Goal: Task Accomplishment & Management: Use online tool/utility

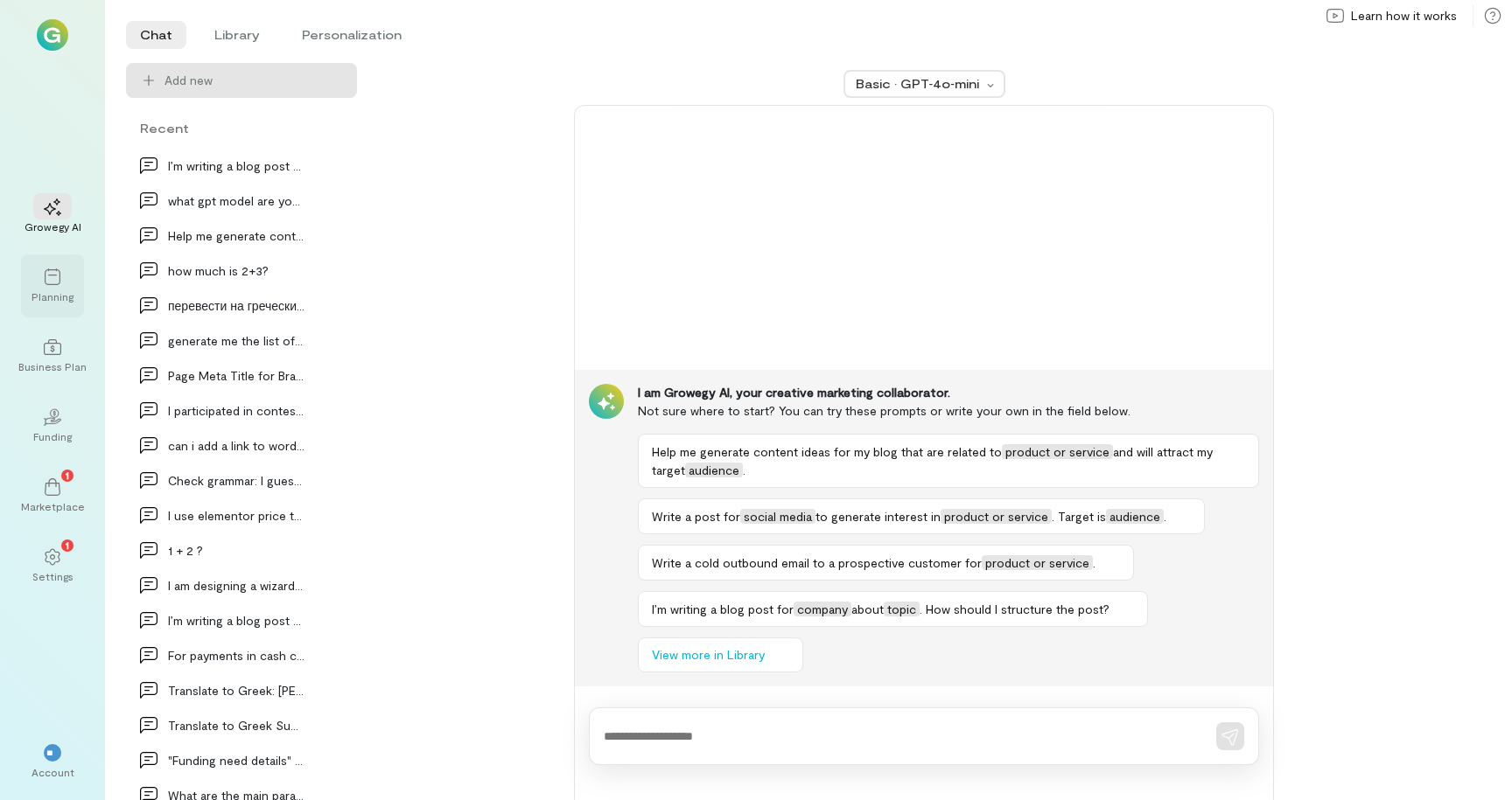
click at [52, 297] on div "Planning" at bounding box center [53, 296] width 42 height 14
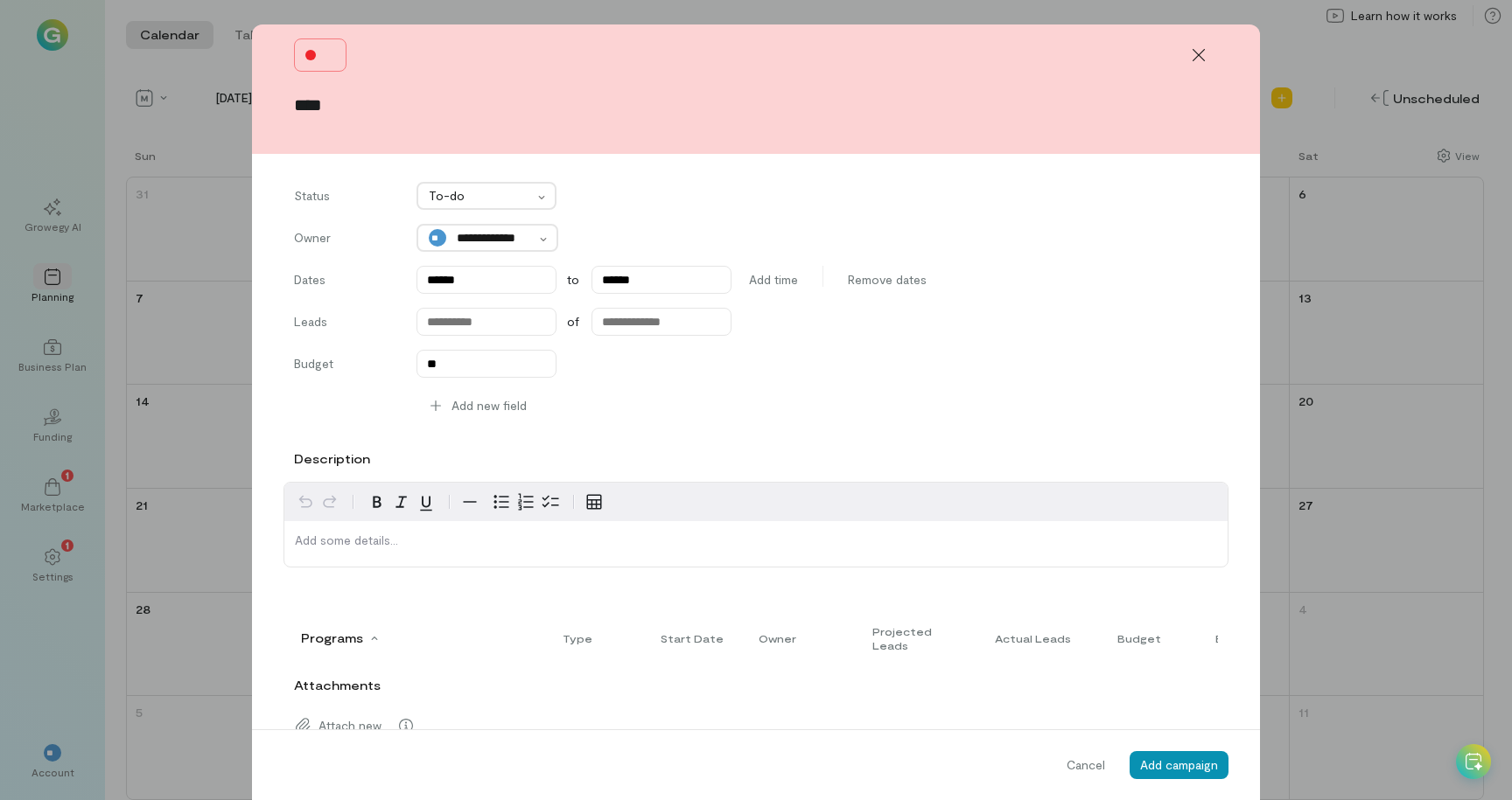
type input "****"
click at [1160, 771] on span "Add campaign" at bounding box center [1178, 764] width 78 height 14
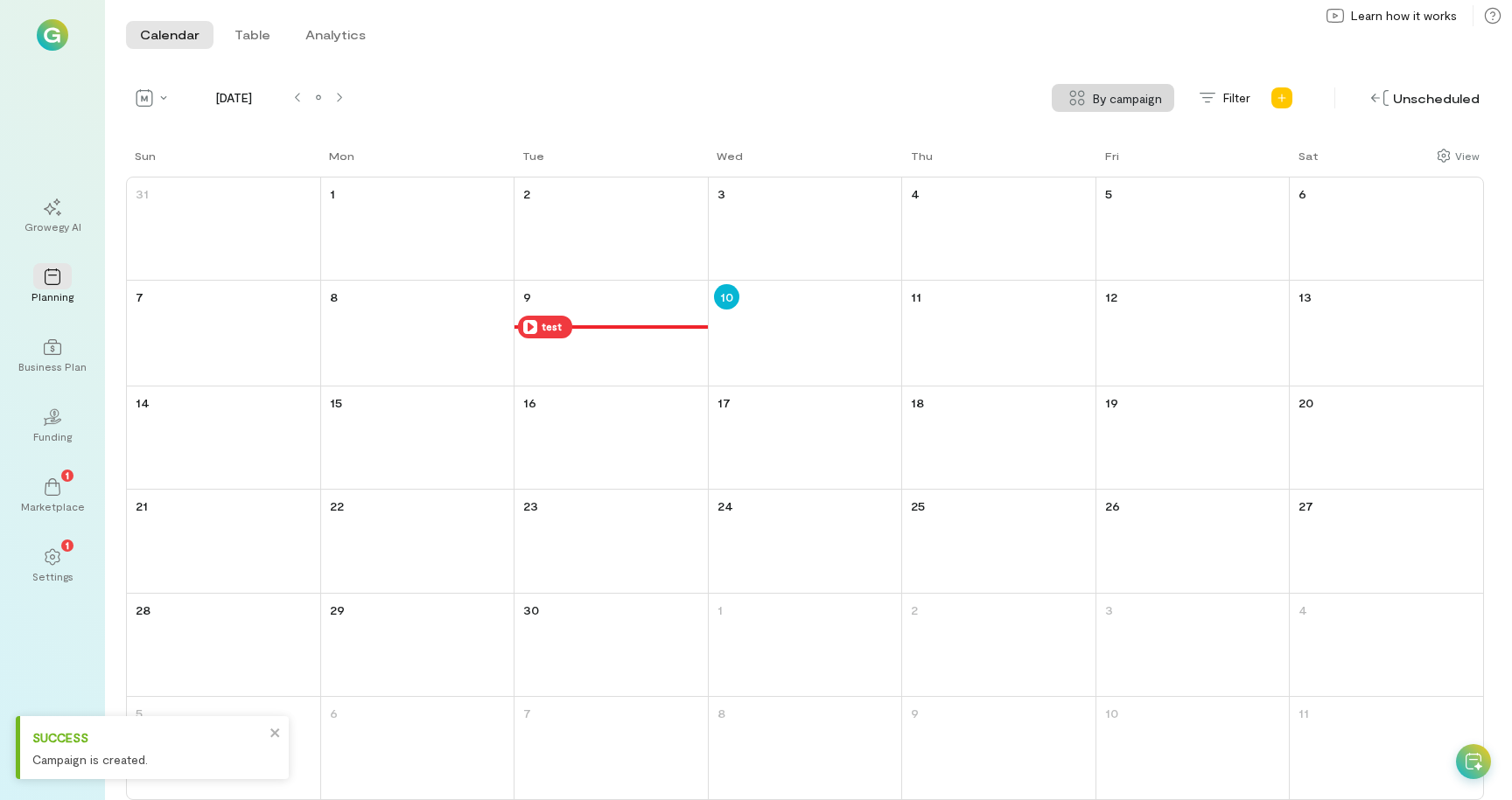
click at [531, 325] on icon at bounding box center [529, 327] width 14 height 14
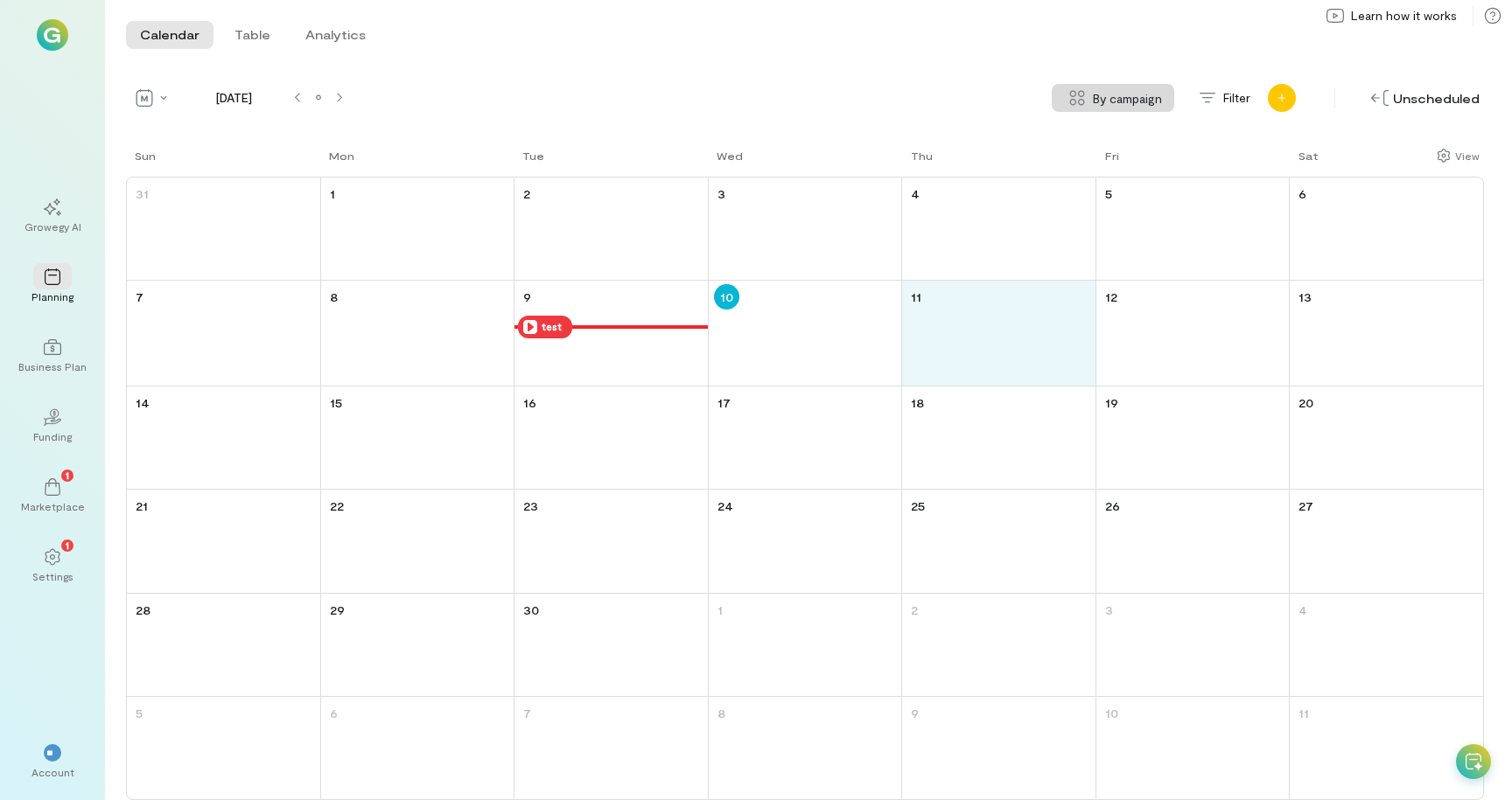
click at [1285, 101] on icon "Add new" at bounding box center [1282, 97] width 11 height 11
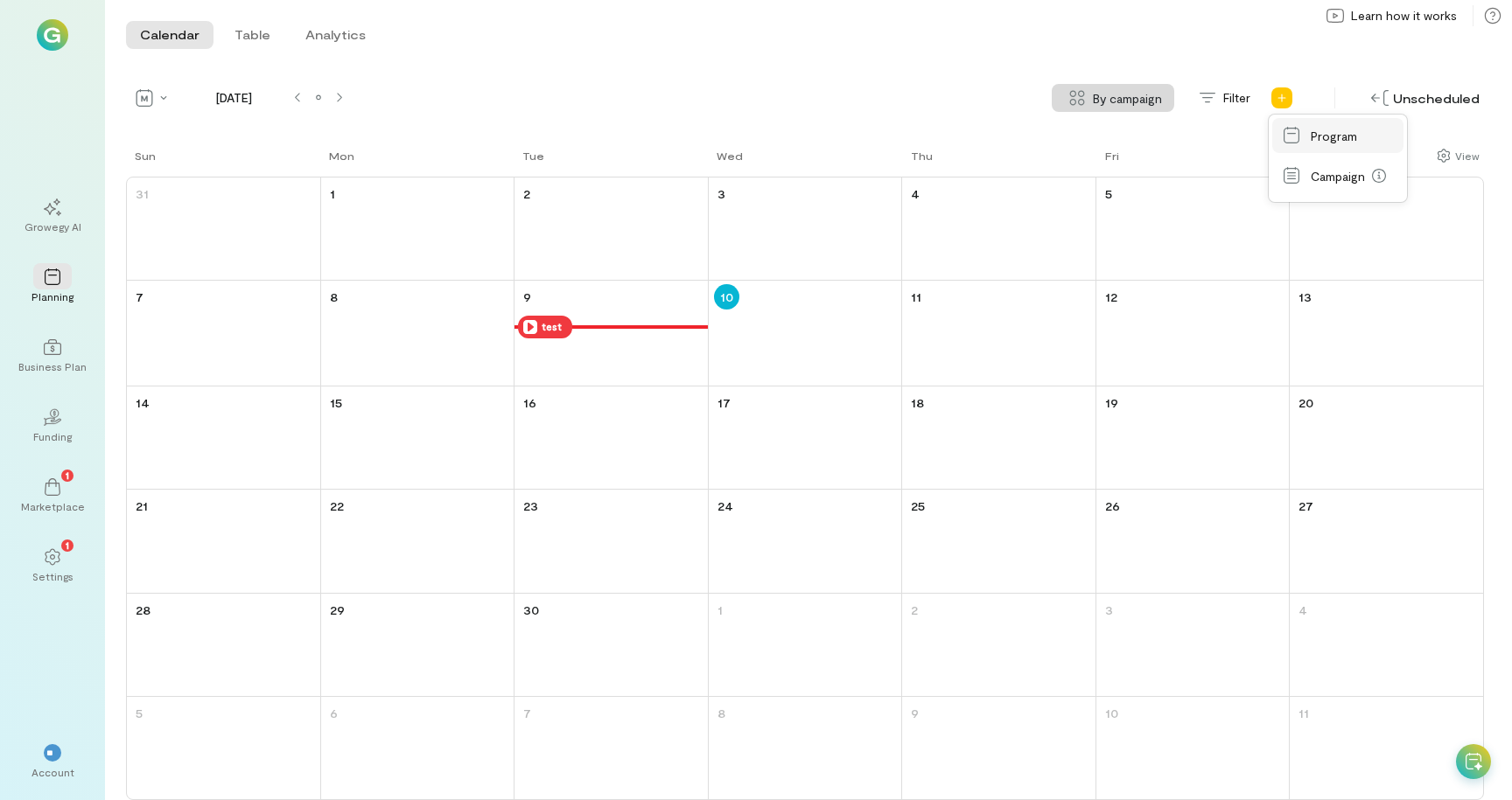
click at [1306, 138] on link "Program" at bounding box center [1337, 135] width 131 height 35
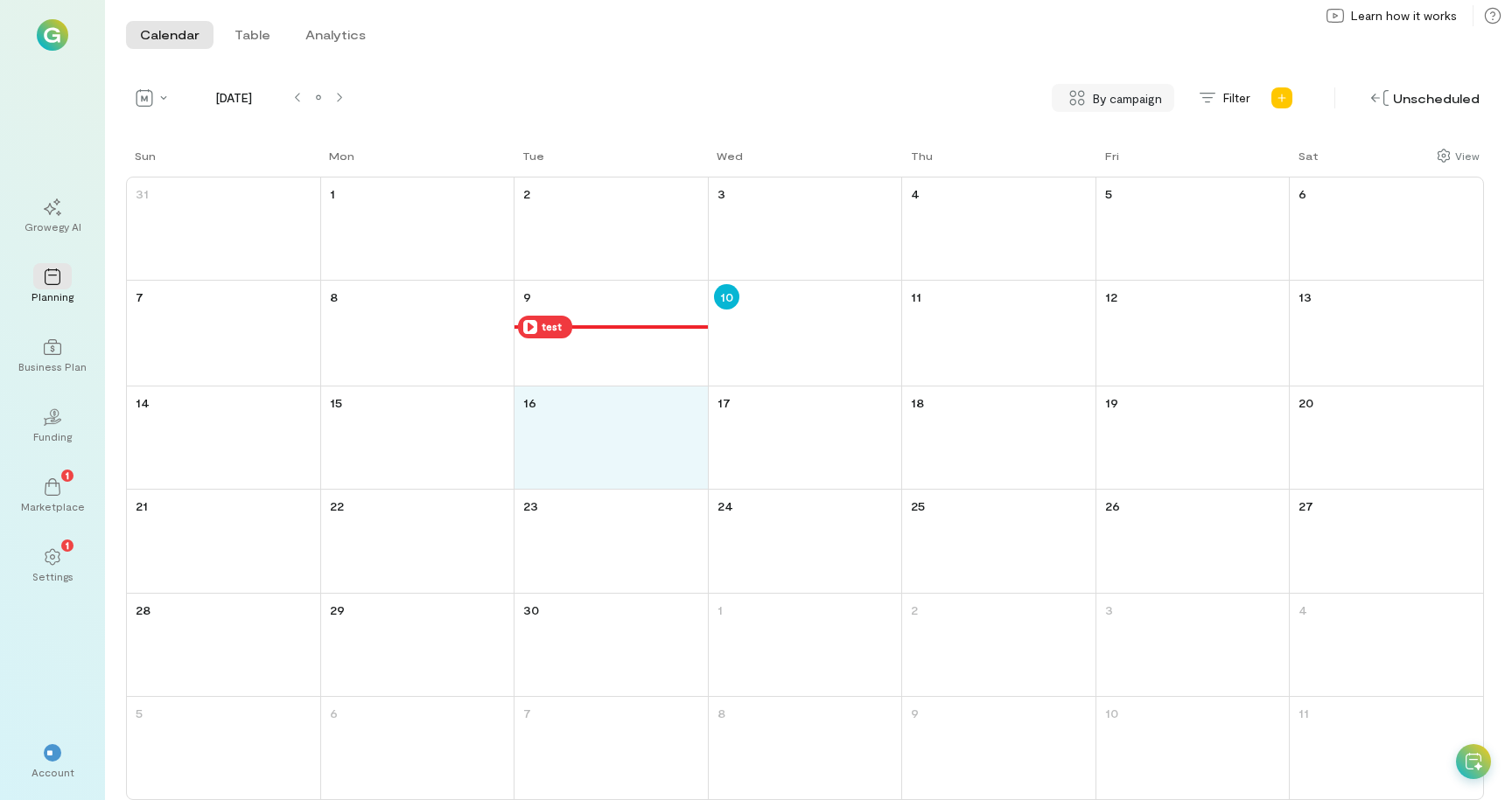
click at [1112, 108] on div "By campaign" at bounding box center [1112, 97] width 122 height 28
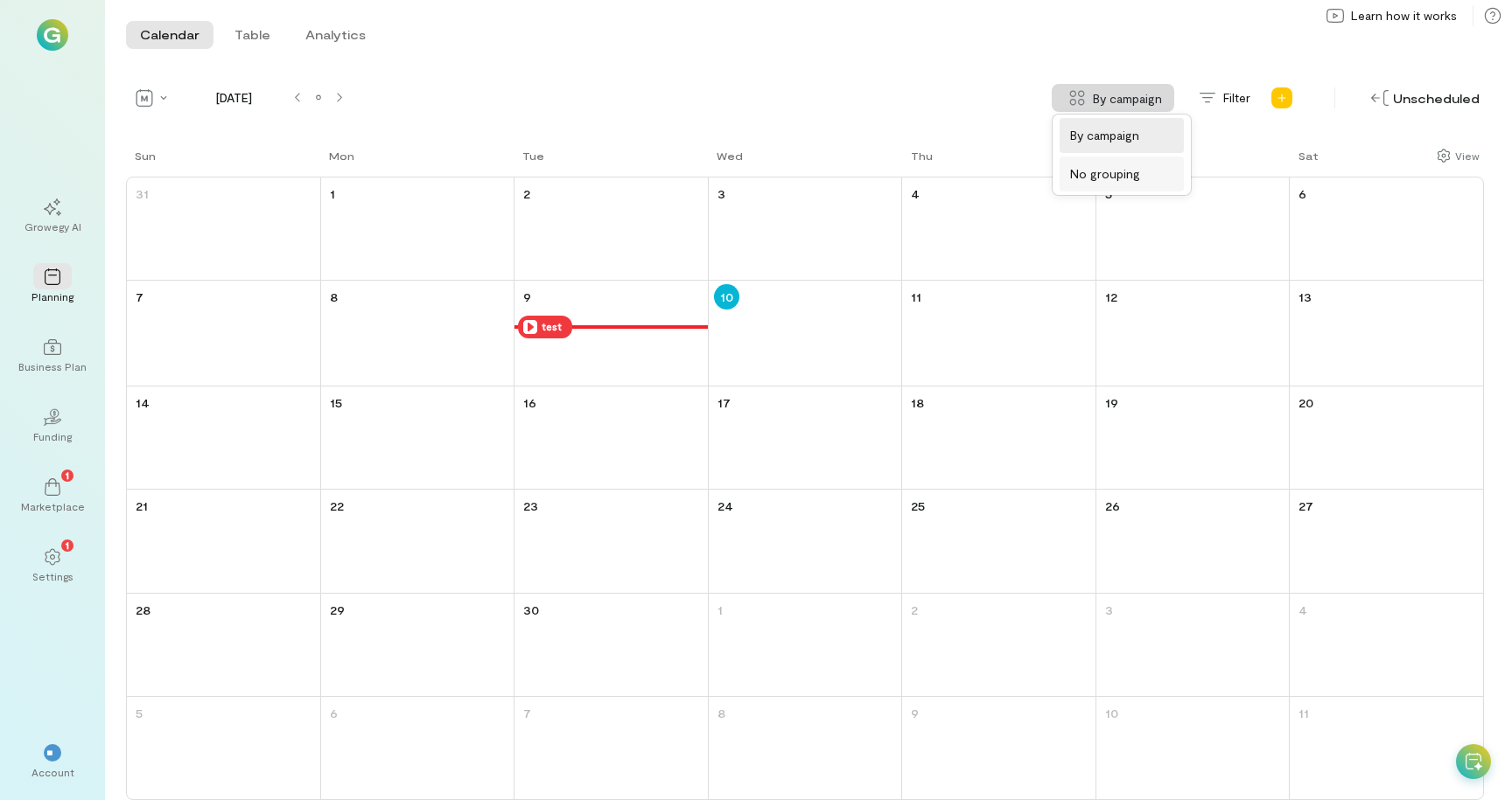
click at [1113, 173] on span "No grouping" at bounding box center [1120, 173] width 103 height 17
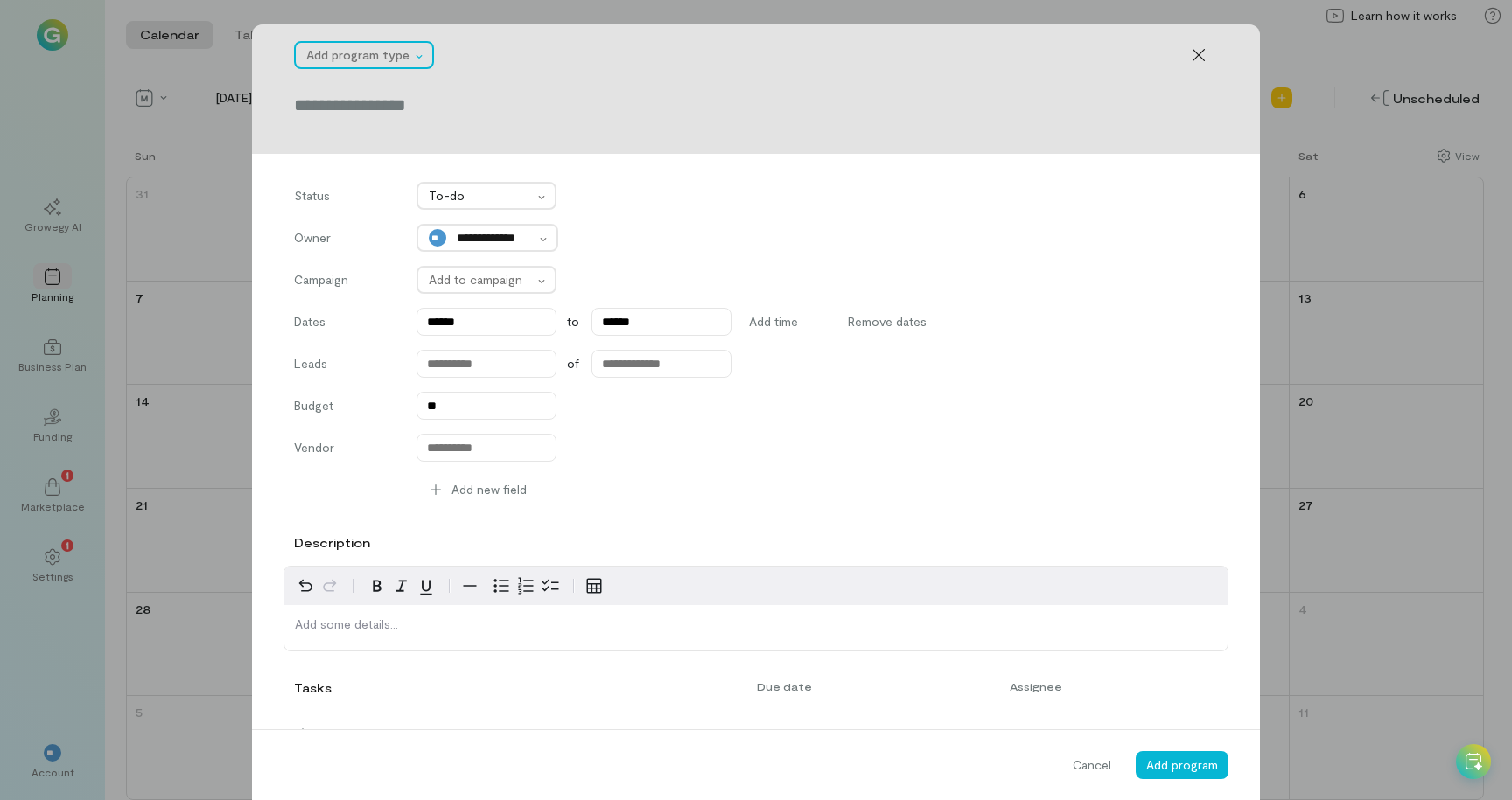
click at [404, 52] on div at bounding box center [358, 55] width 104 height 21
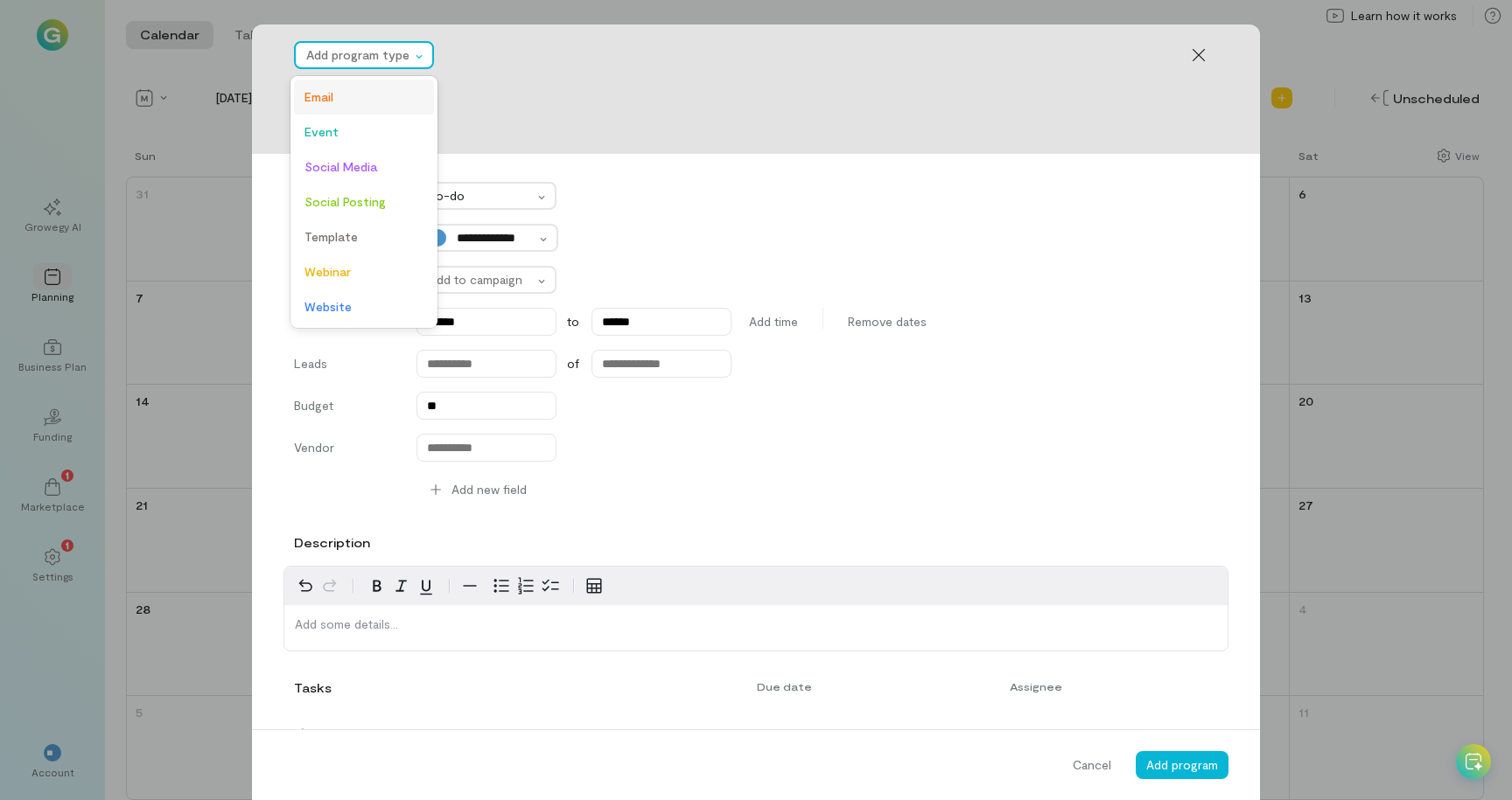
click at [391, 93] on span "Email" at bounding box center [364, 97] width 119 height 17
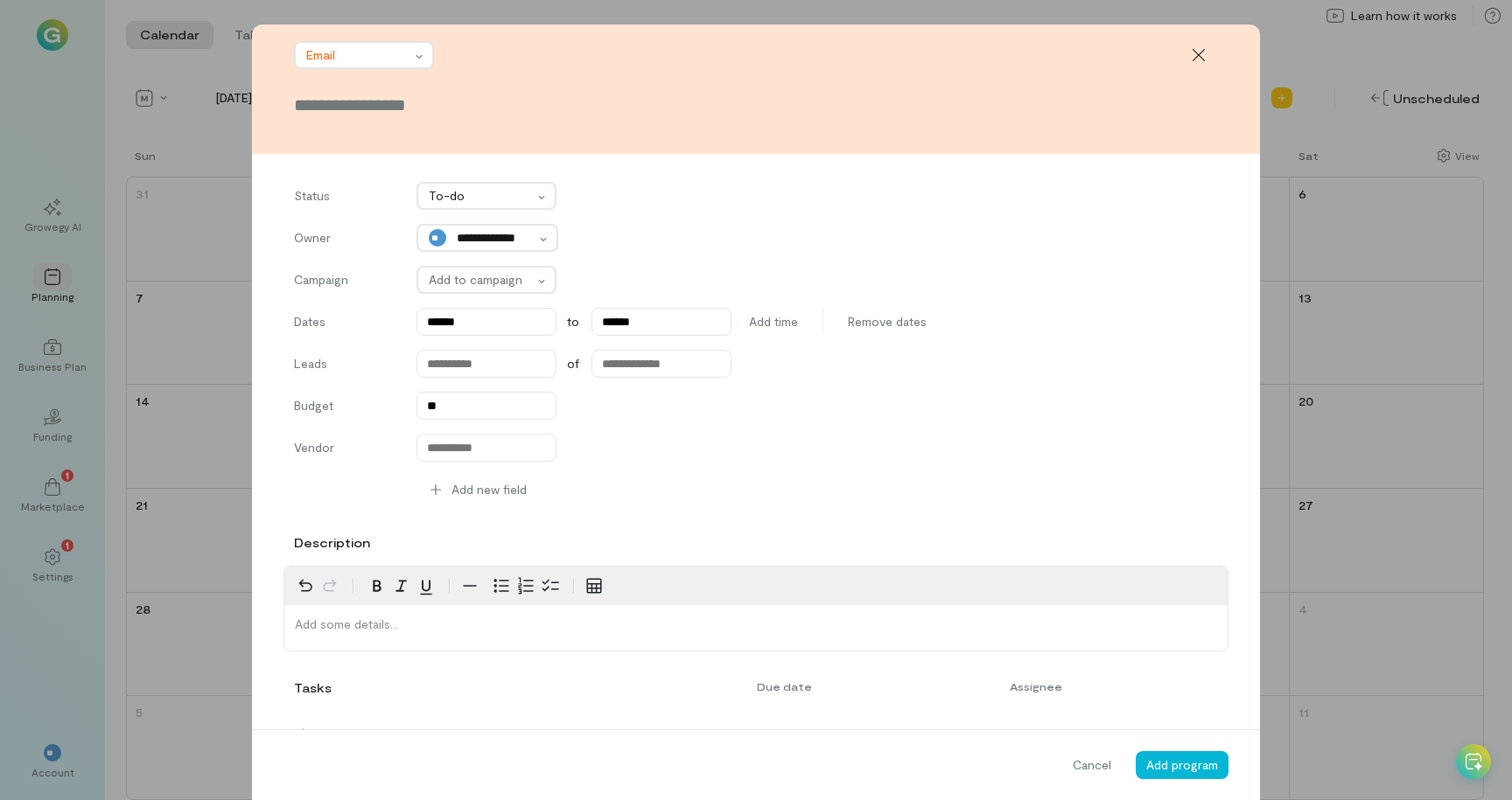
click at [732, 107] on input "text" at bounding box center [756, 104] width 924 height 24
type input "***"
click at [1175, 772] on button "Add program" at bounding box center [1181, 764] width 93 height 28
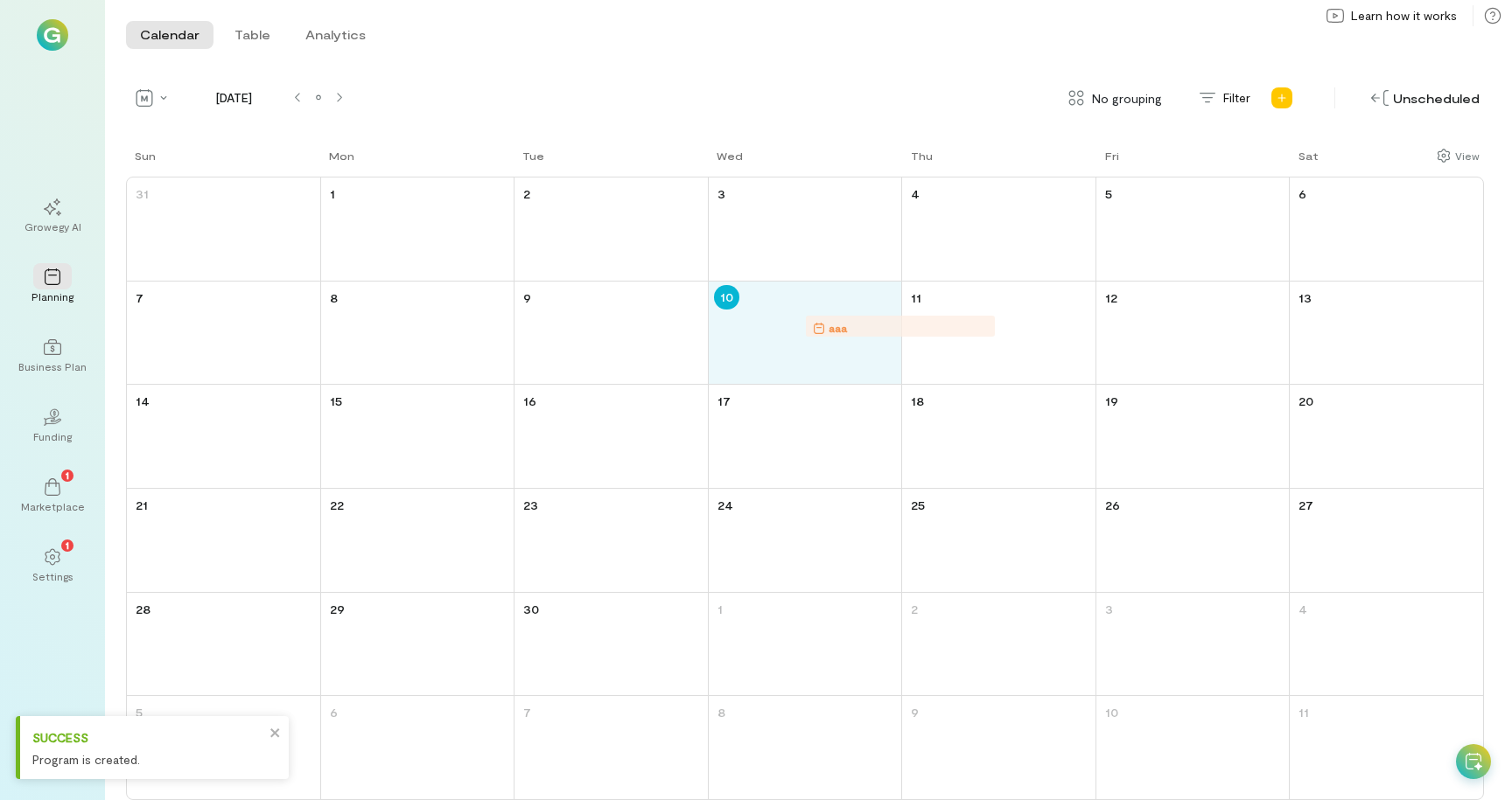
drag, startPoint x: 807, startPoint y: 319, endPoint x: 949, endPoint y: 321, distance: 142.0
click at [951, 321] on div "Sun Mon Tue Wed Thu Fri Sat 31 1 2 3 4 5 6 7 8 9 10 aaa 11 12 13 14 15 16 17 18…" at bounding box center [805, 473] width 1358 height 653
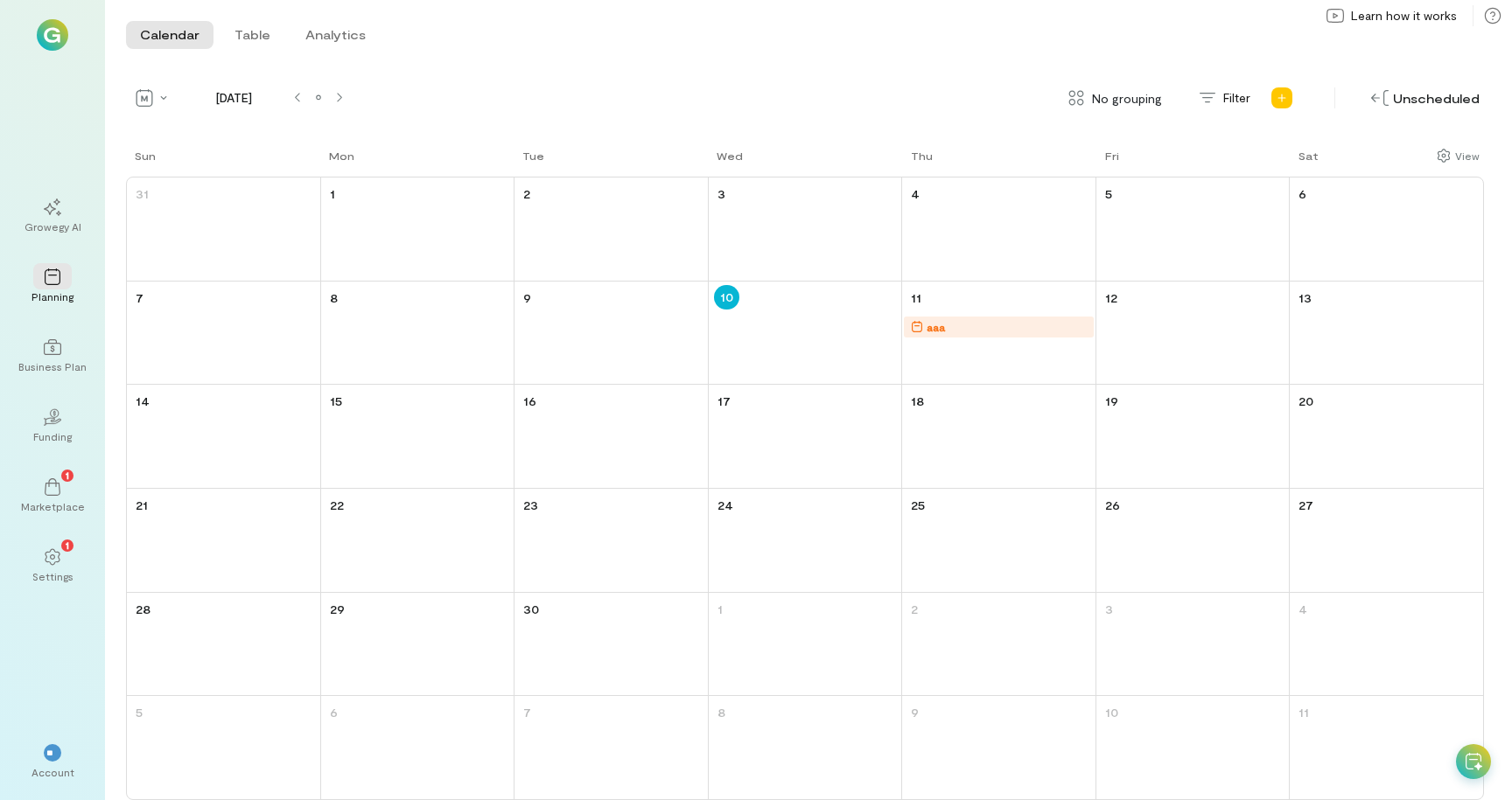
click at [56, 772] on div "Account" at bounding box center [53, 772] width 42 height 14
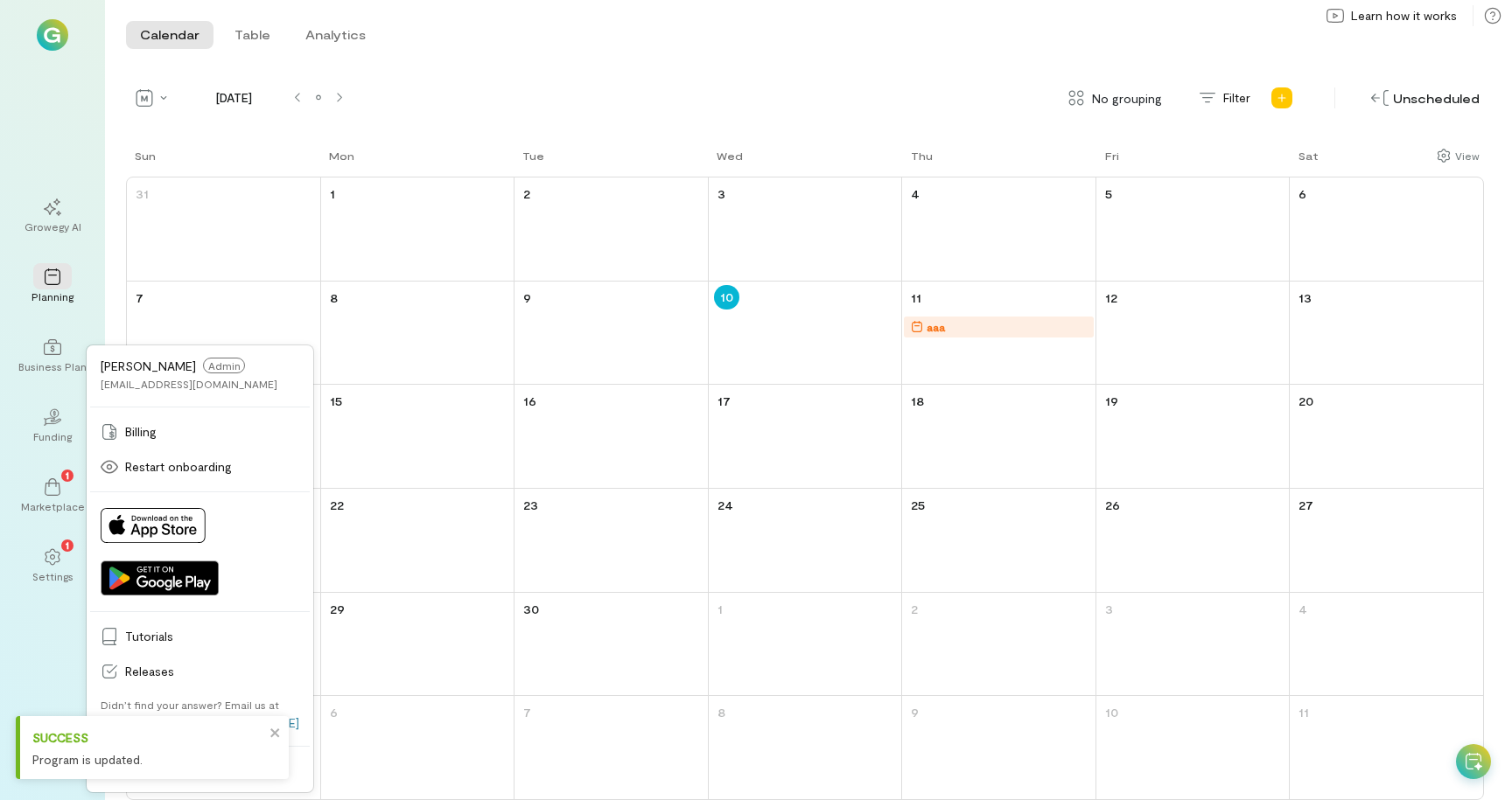
click at [156, 759] on div "Program is updated." at bounding box center [148, 759] width 231 height 18
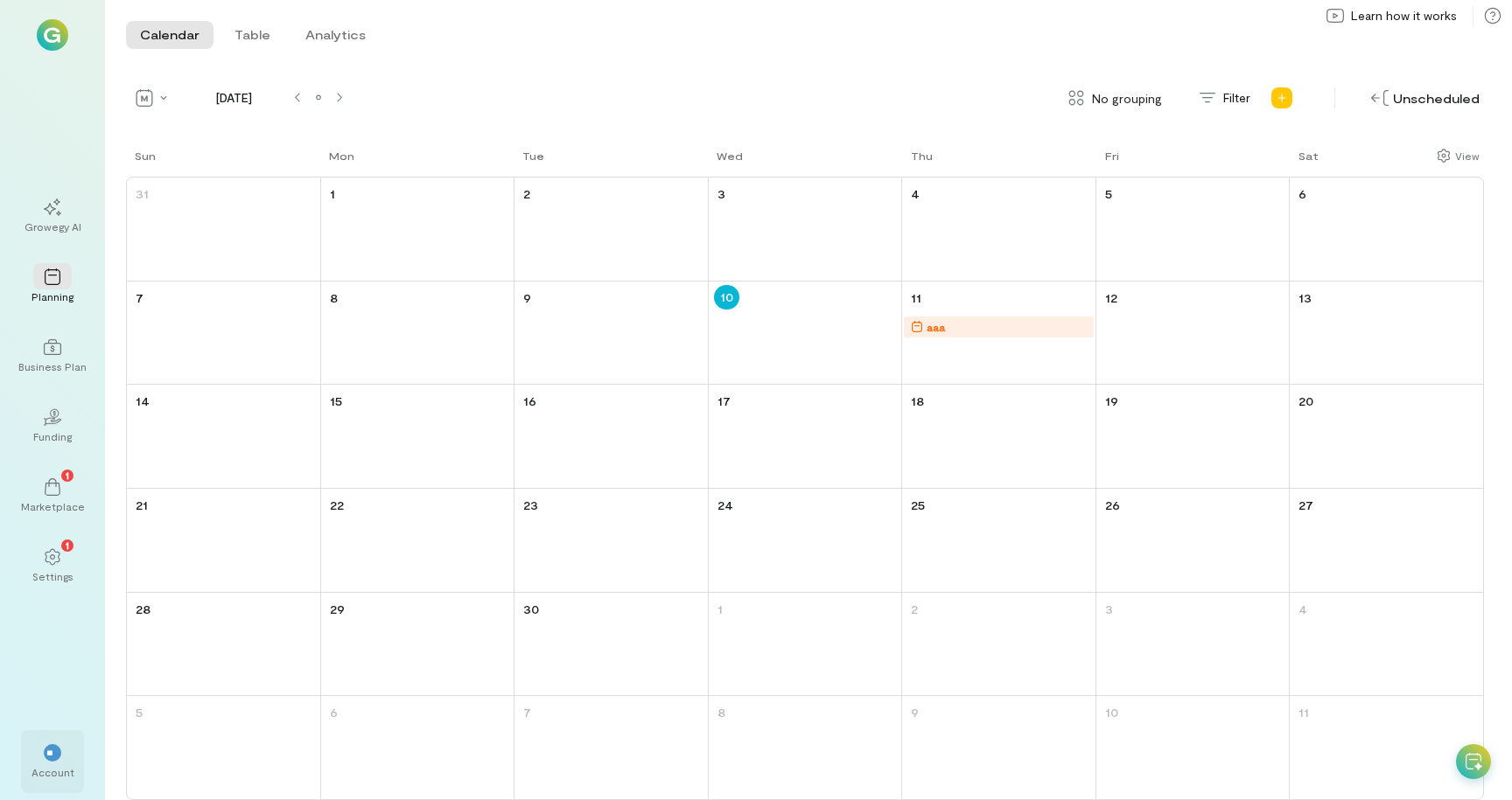
click at [47, 783] on div "** Account" at bounding box center [52, 760] width 63 height 63
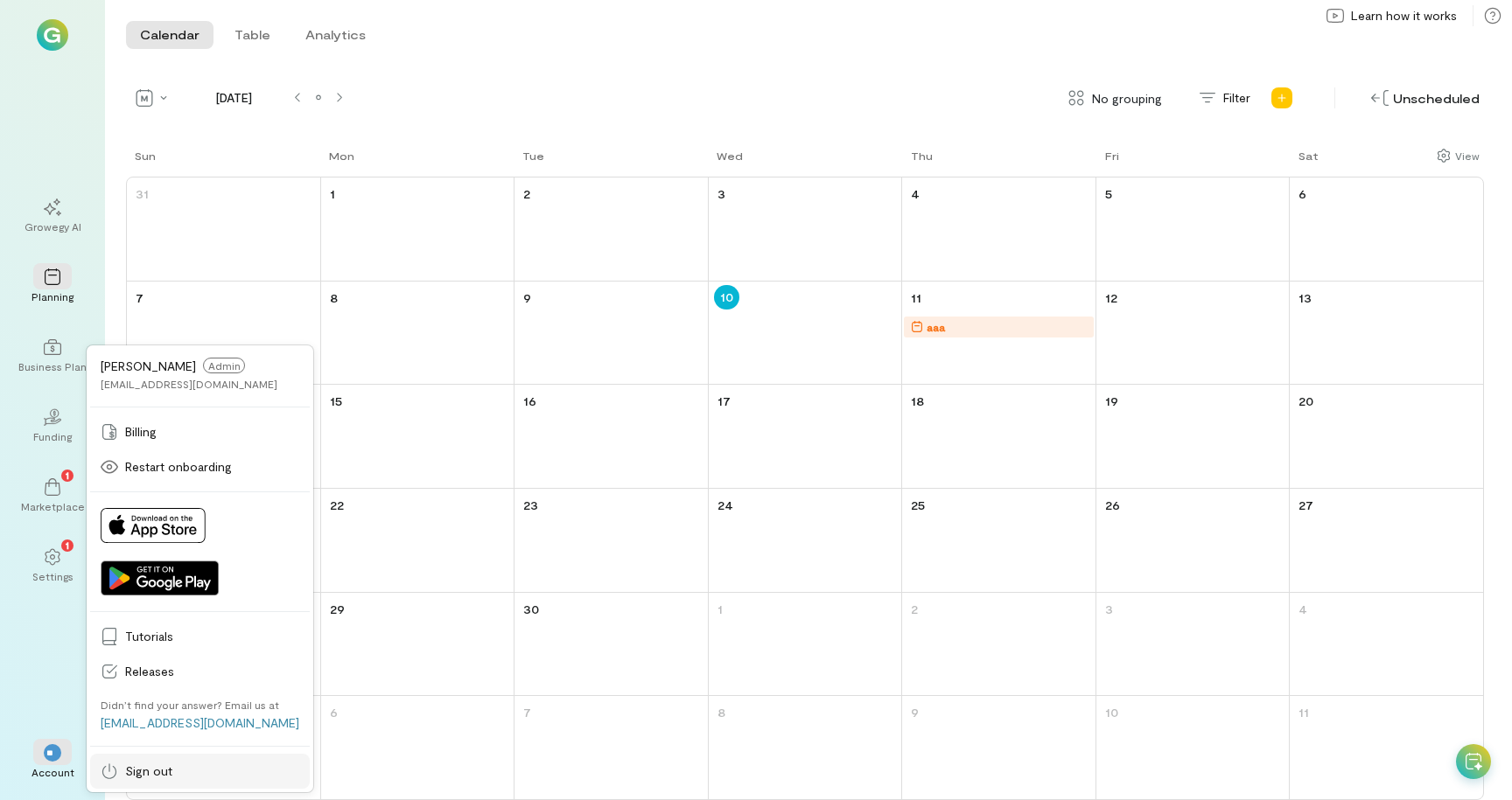
click at [158, 781] on link "Sign out" at bounding box center [200, 771] width 220 height 35
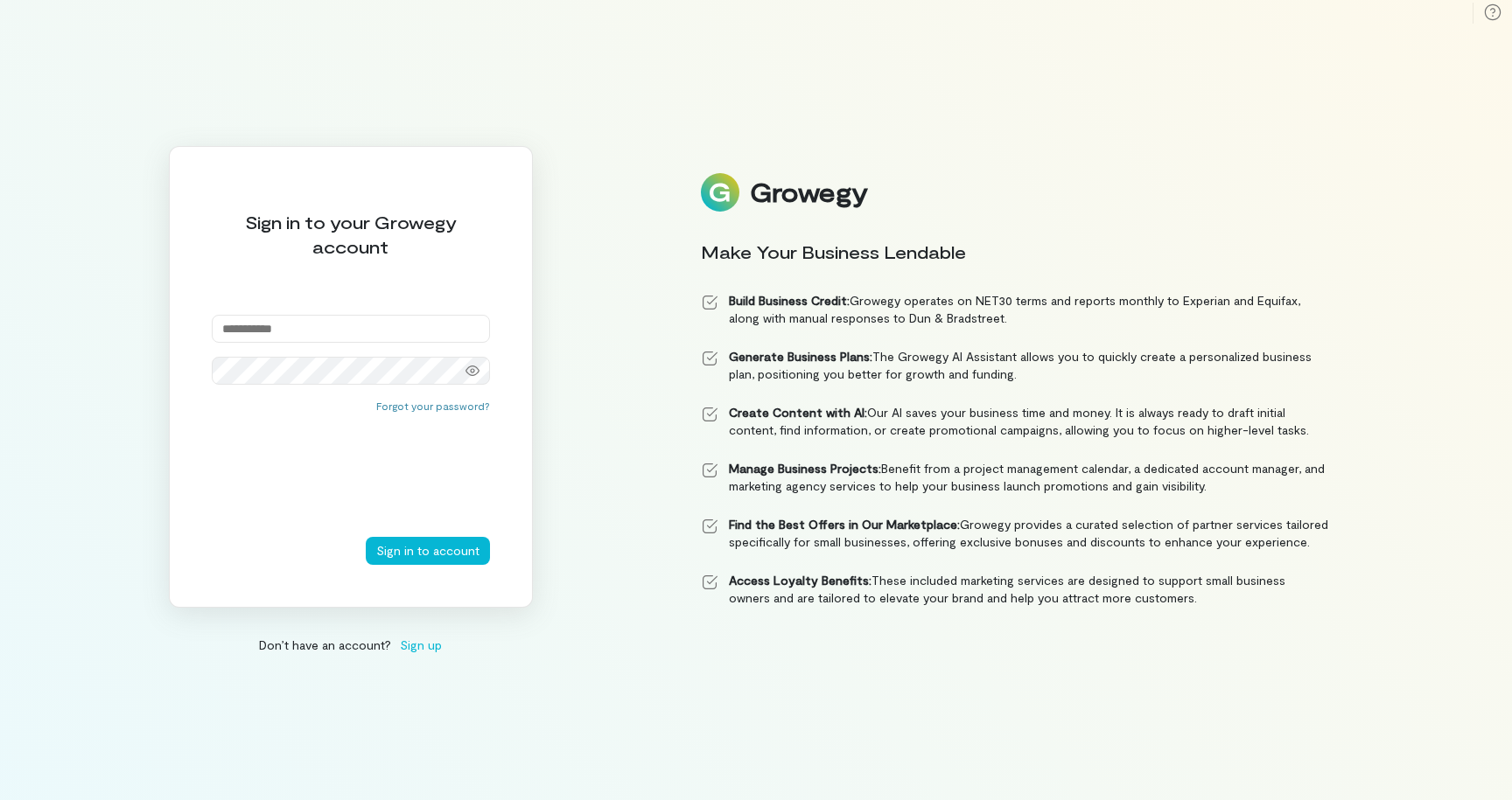
click at [314, 333] on input "email" at bounding box center [351, 329] width 278 height 28
type input "**********"
